Goal: Information Seeking & Learning: Learn about a topic

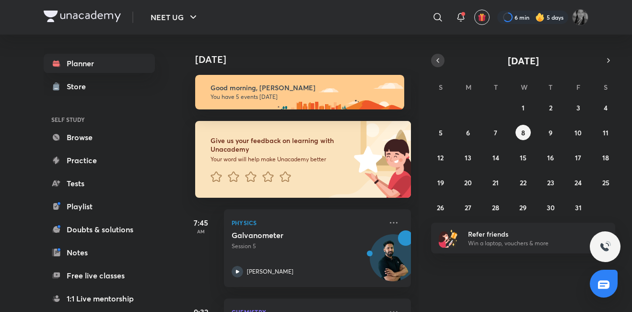
click at [444, 59] on button "button" at bounding box center [437, 60] width 13 height 13
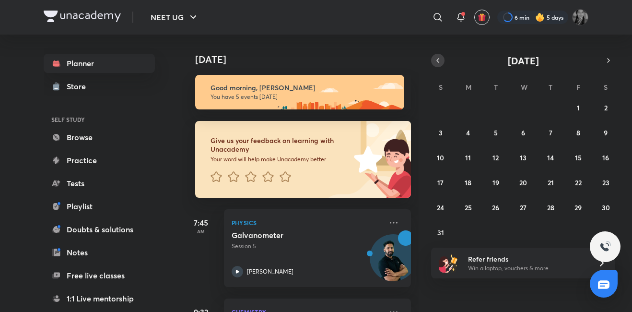
click at [444, 59] on button "button" at bounding box center [437, 60] width 13 height 13
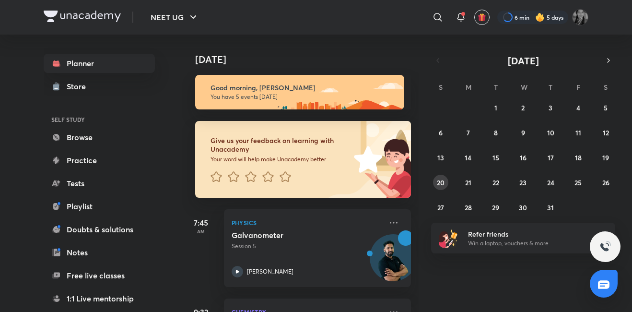
click at [443, 180] on abbr "20" at bounding box center [441, 182] width 8 height 9
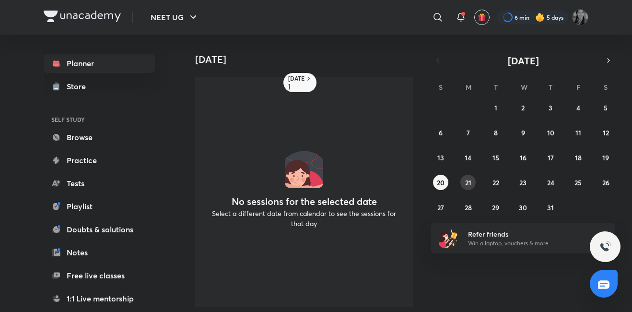
click at [472, 178] on button "21" at bounding box center [467, 181] width 15 height 15
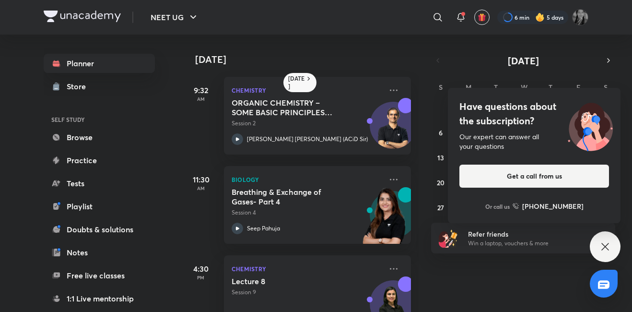
click at [504, 186] on button "Get a call from us" at bounding box center [534, 175] width 150 height 23
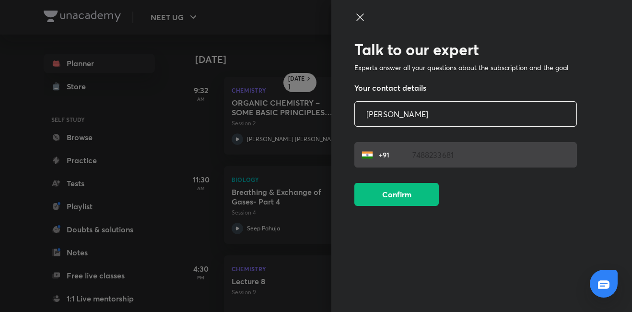
click at [358, 18] on icon at bounding box center [360, 18] width 12 height 12
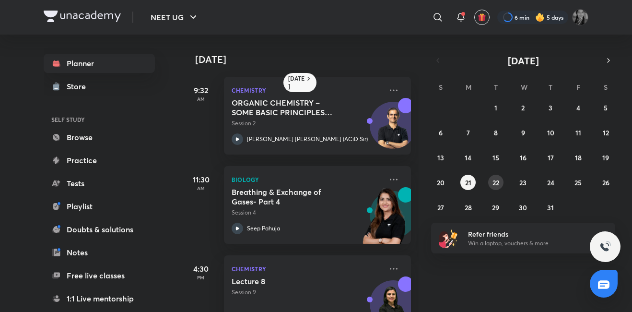
click at [500, 187] on button "22" at bounding box center [495, 181] width 15 height 15
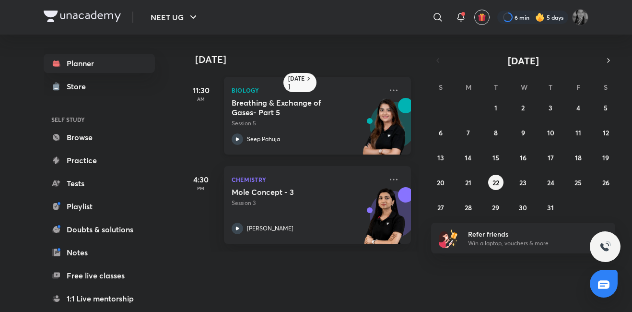
click at [238, 134] on icon at bounding box center [238, 139] width 12 height 12
